Goal: Task Accomplishment & Management: Manage account settings

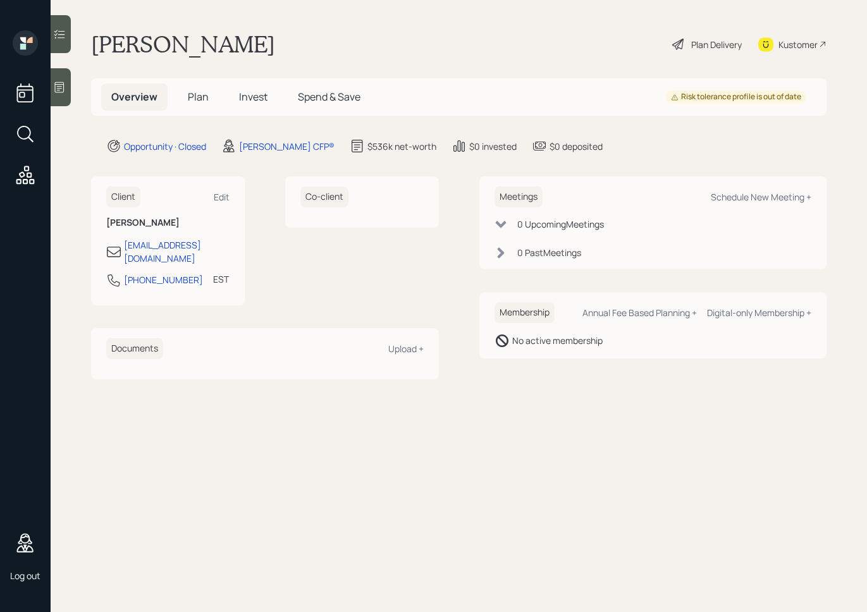
click at [250, 94] on span "Invest" at bounding box center [253, 97] width 28 height 14
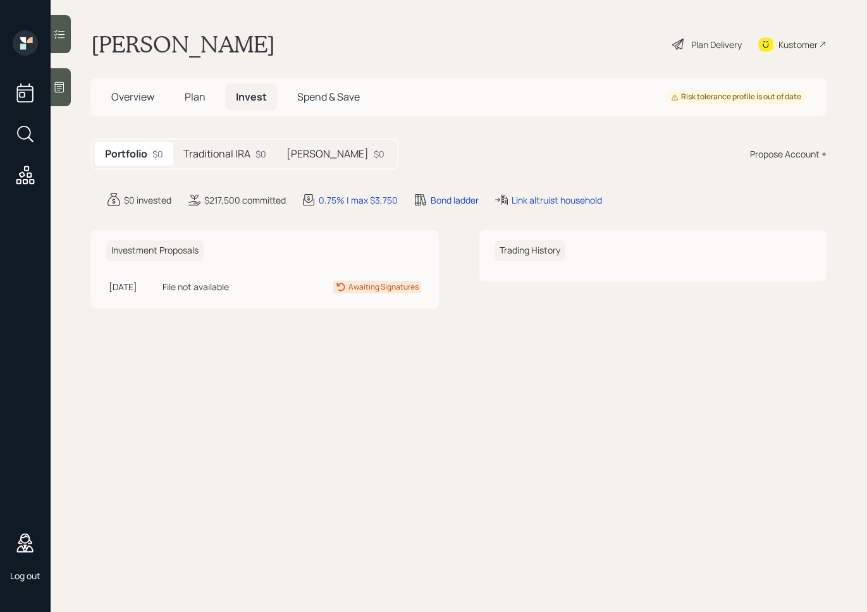
click at [131, 92] on span "Overview" at bounding box center [132, 97] width 43 height 14
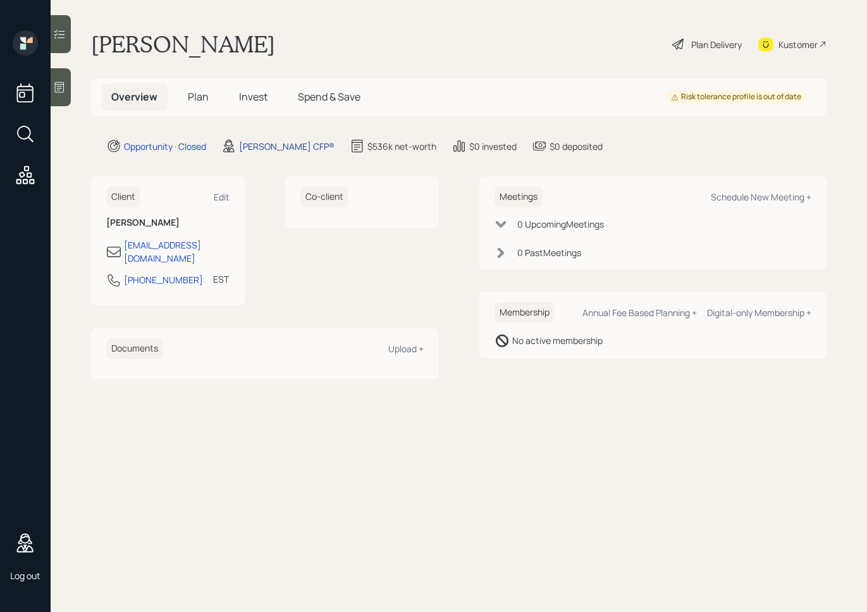
click at [281, 148] on div "Mckayla Johnson CFP®" at bounding box center [286, 146] width 95 height 13
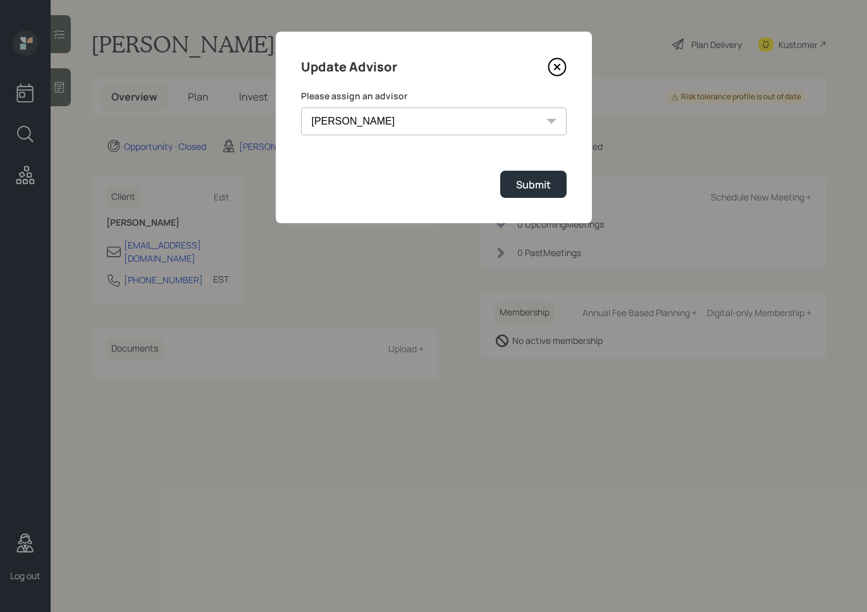
click at [379, 132] on select "Michael Russo Jonah Coleman Tyler End Treva Nostdahl Eric Schwartz Sami Boghos …" at bounding box center [434, 121] width 266 height 28
select select "0b795ae8-1863-4763-b3fc-5d179ee76cb1"
click at [301, 107] on select "Michael Russo Jonah Coleman Tyler End Treva Nostdahl Eric Schwartz Sami Boghos …" at bounding box center [434, 121] width 266 height 28
click at [539, 191] on div "Submit" at bounding box center [533, 185] width 35 height 14
